Goal: Navigation & Orientation: Find specific page/section

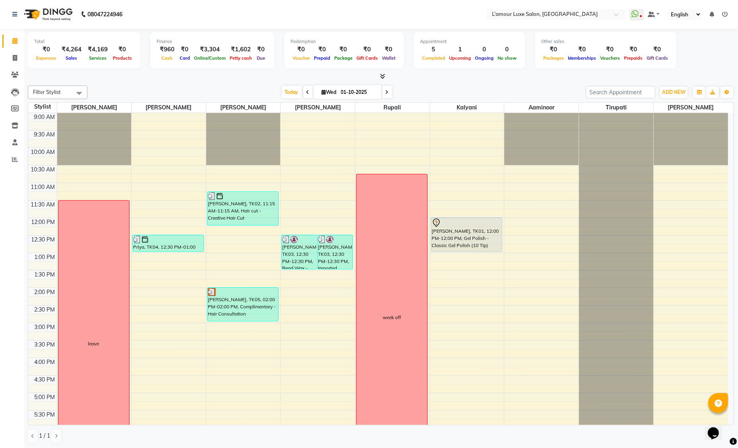
click at [567, 81] on div "Total ₹0 Expenses ₹4,264 Sales ₹4,169 Services ₹0 Products Finance ₹960 Cash ₹0…" at bounding box center [381, 239] width 714 height 420
